Goal: Information Seeking & Learning: Learn about a topic

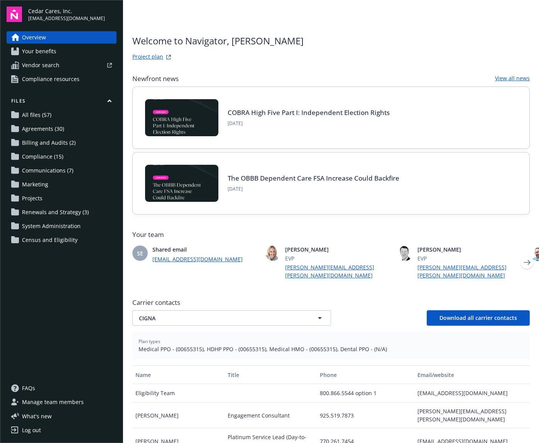
click at [41, 81] on span "Compliance resources" at bounding box center [50, 79] width 57 height 12
